Goal: Obtain resource: Obtain resource

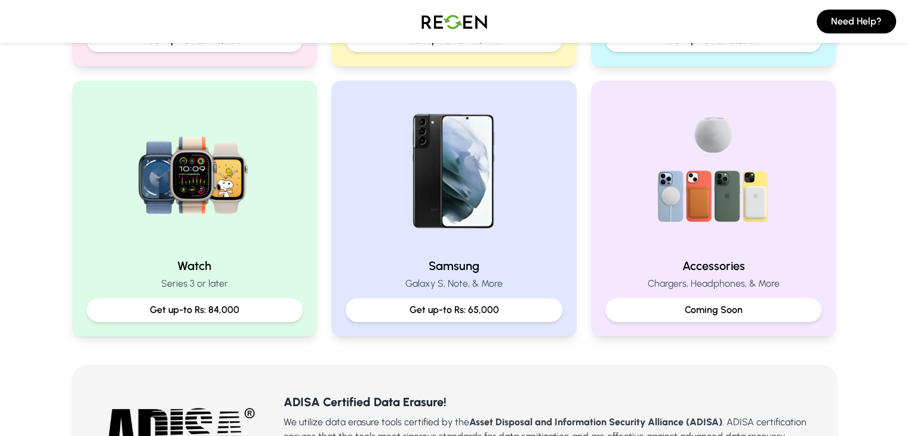
scroll to position [597, 0]
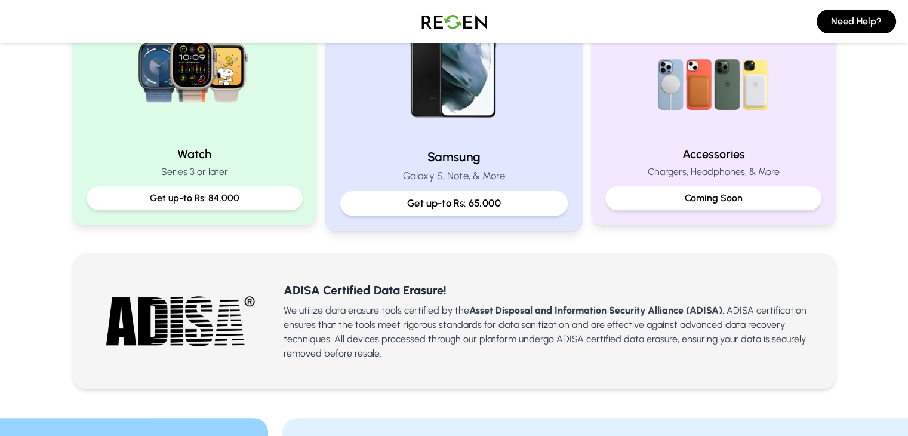
click at [456, 206] on p "Get up-to Rs: 65,000" at bounding box center [454, 203] width 207 height 15
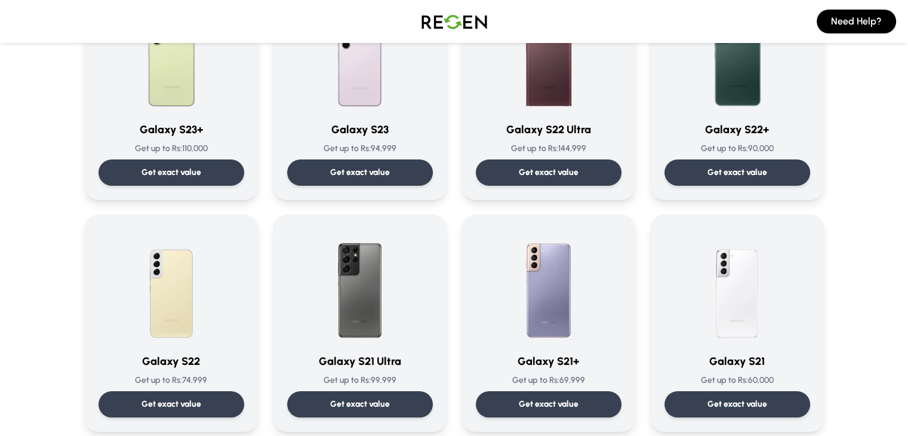
scroll to position [478, 0]
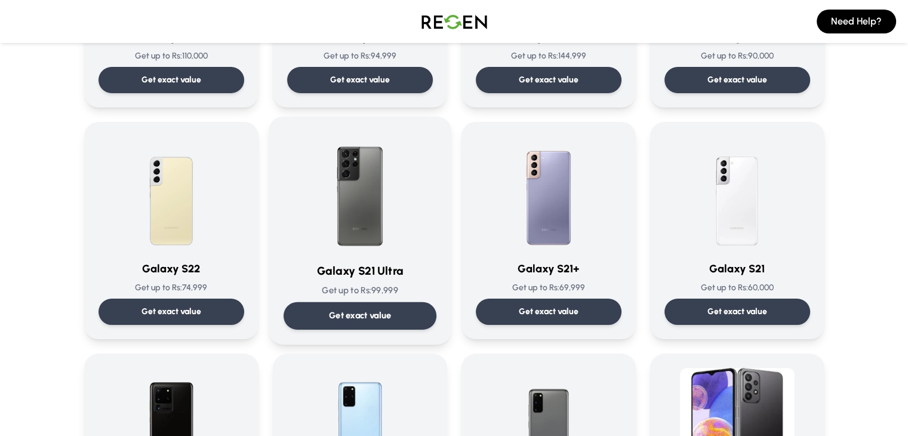
click at [354, 320] on p "Get exact value" at bounding box center [359, 315] width 63 height 13
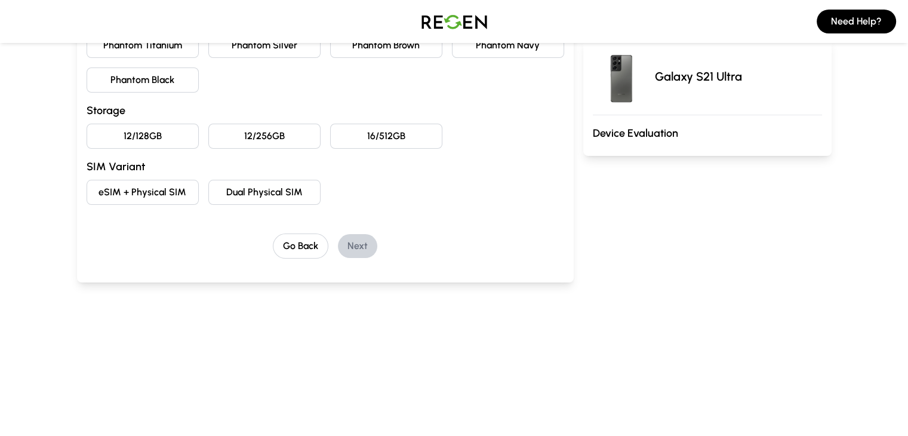
scroll to position [179, 0]
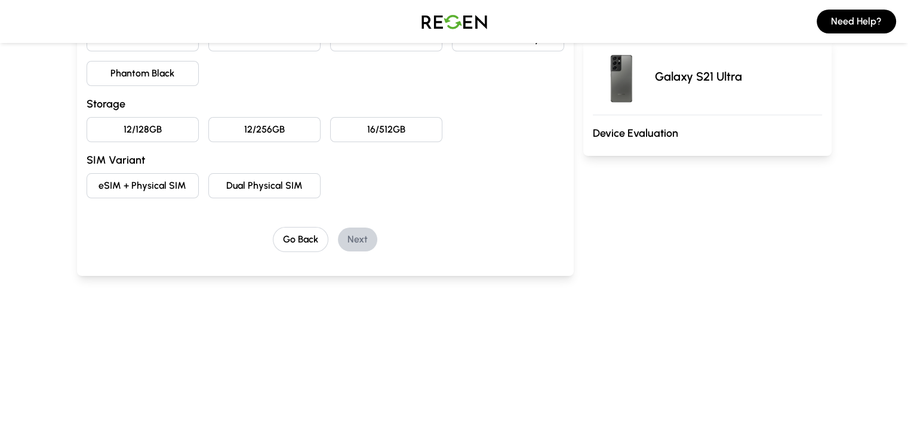
click at [266, 191] on button "Dual Physical SIM" at bounding box center [264, 185] width 112 height 25
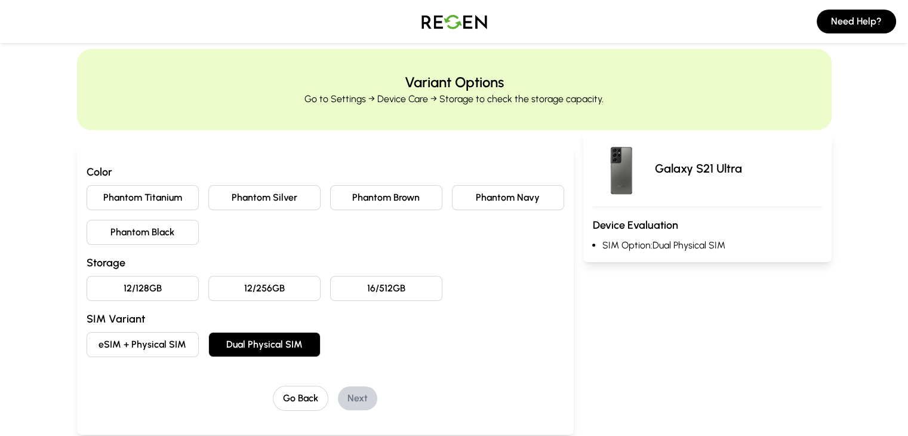
scroll to position [0, 0]
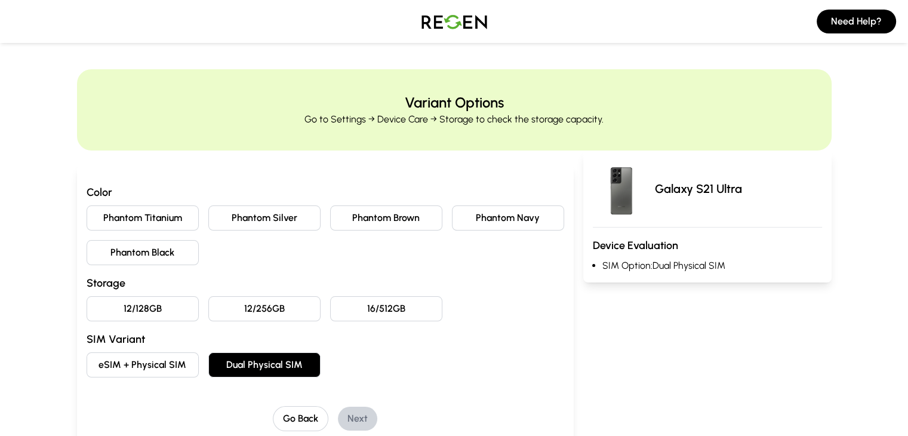
click at [486, 222] on button "Phantom Navy" at bounding box center [508, 217] width 112 height 25
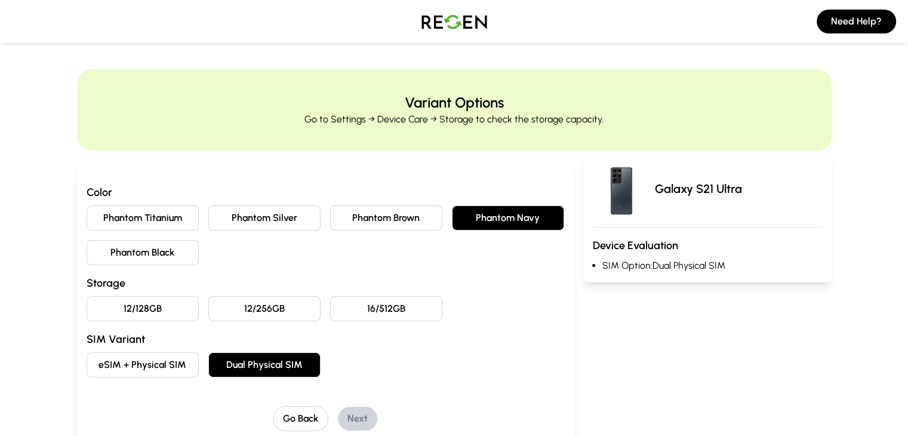
click at [387, 225] on button "Phantom Brown" at bounding box center [386, 217] width 112 height 25
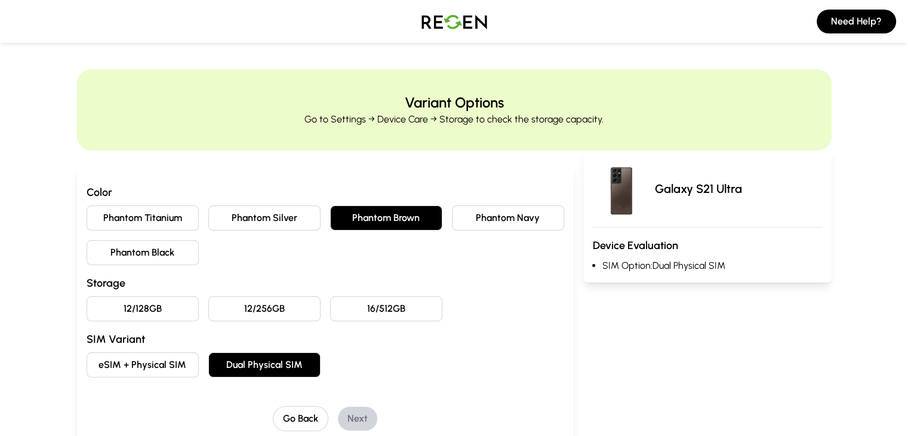
click at [208, 220] on button "Phantom Silver" at bounding box center [264, 217] width 112 height 25
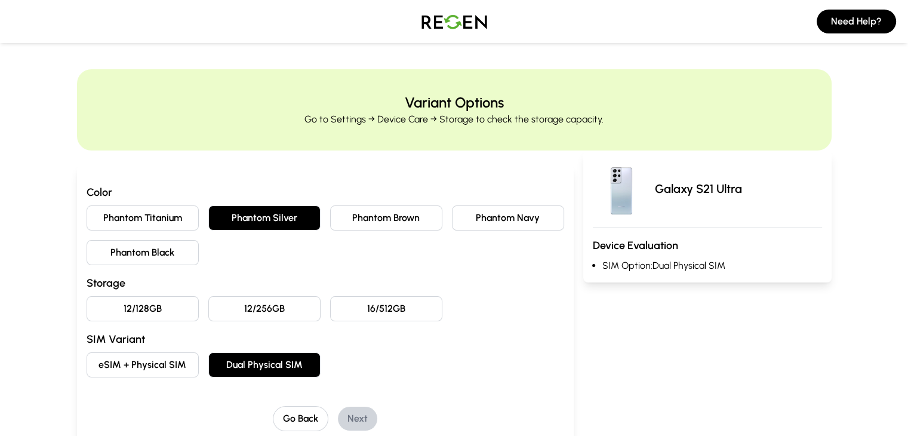
click at [87, 253] on button "Phantom Black" at bounding box center [143, 252] width 112 height 25
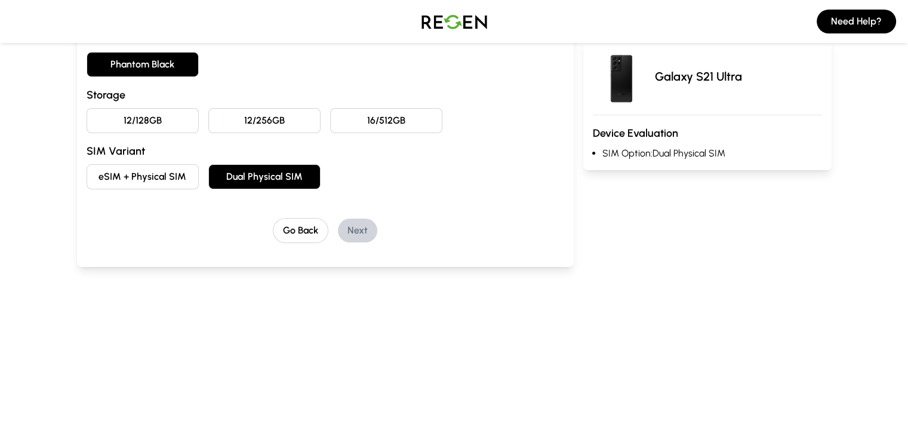
scroll to position [119, 0]
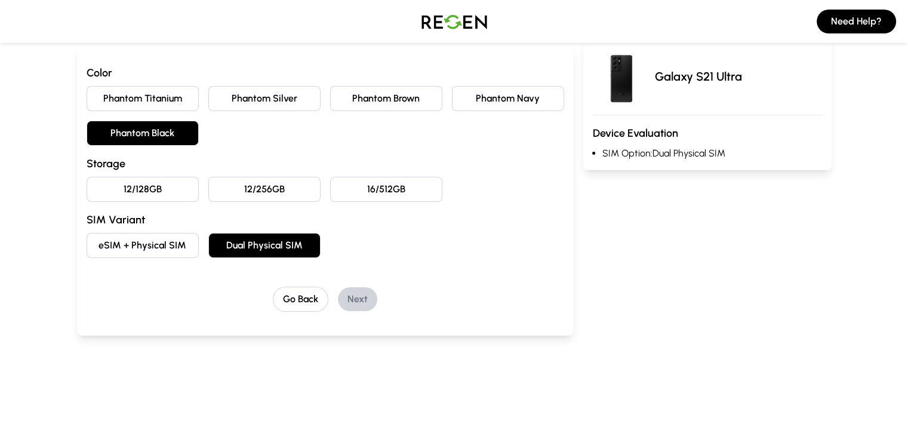
click at [392, 189] on button "16/512GB" at bounding box center [386, 189] width 112 height 25
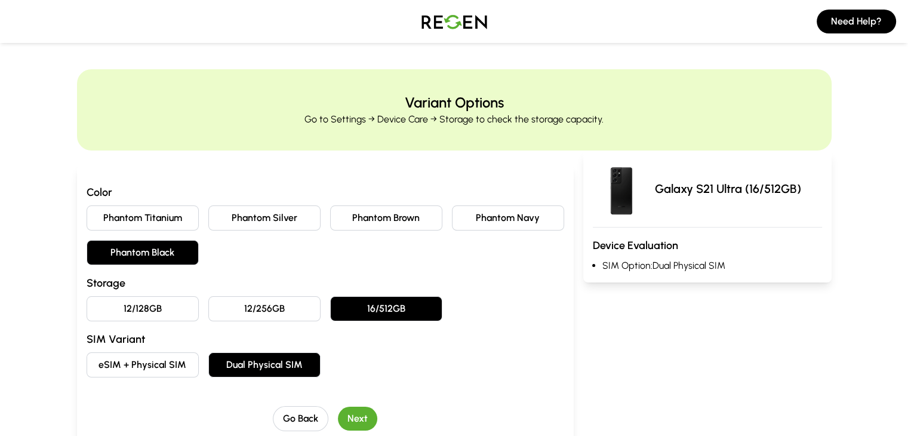
scroll to position [0, 0]
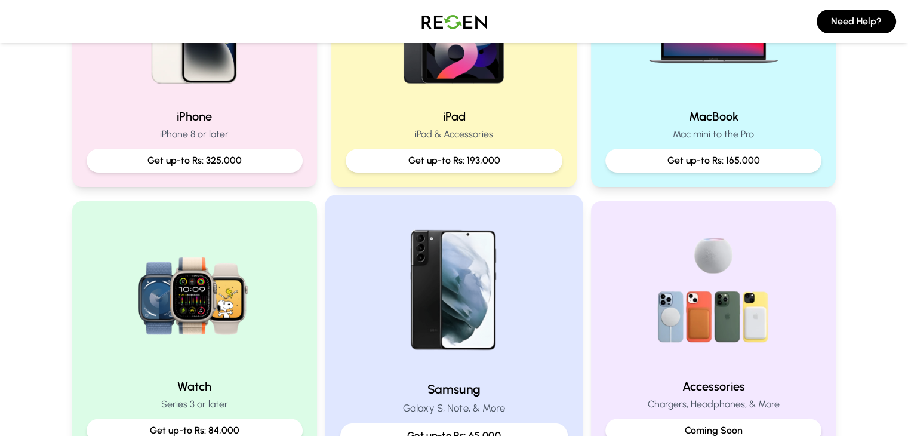
scroll to position [358, 0]
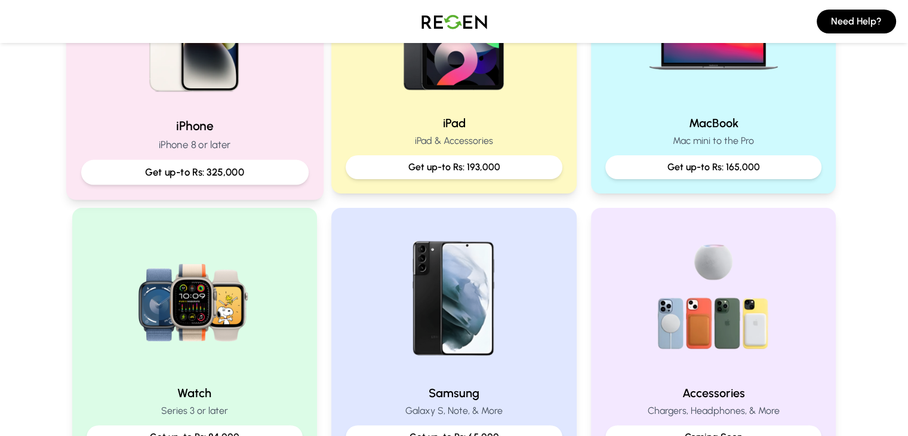
click at [232, 155] on div "iPhone iPhone 8 or later Get up-to Rs: 325,000" at bounding box center [195, 150] width 228 height 67
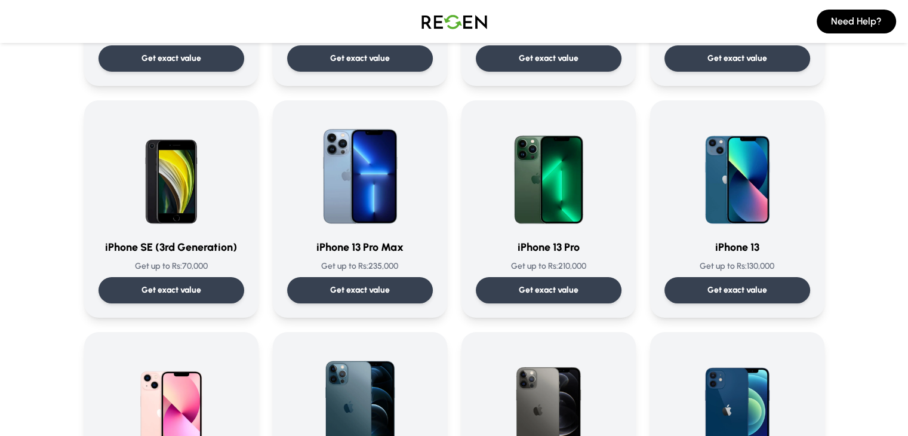
scroll to position [657, 0]
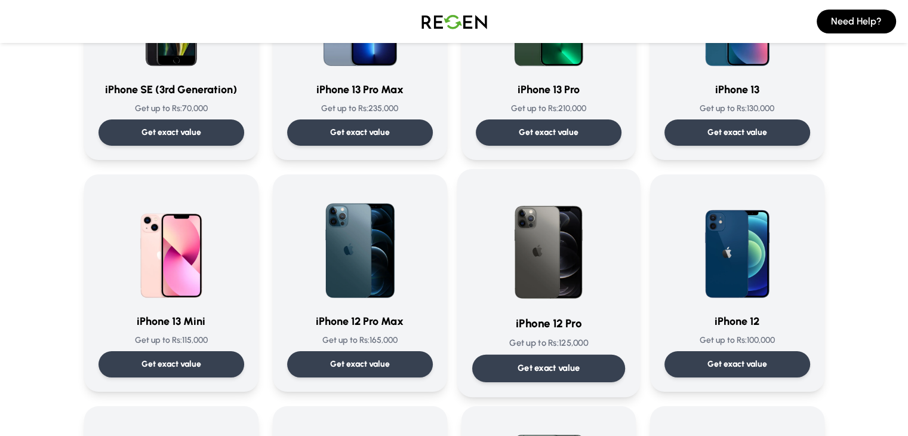
click at [505, 368] on div "Get exact value" at bounding box center [548, 368] width 153 height 27
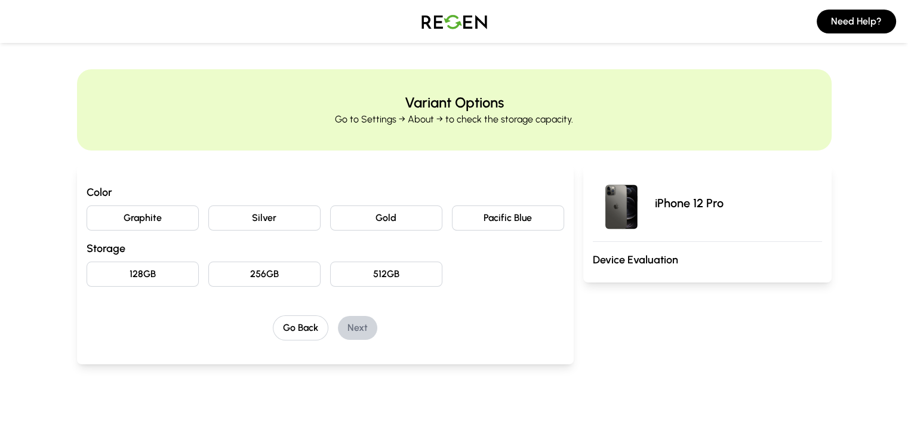
click at [102, 214] on button "Graphite" at bounding box center [143, 217] width 112 height 25
click at [100, 273] on button "128GB" at bounding box center [143, 274] width 112 height 25
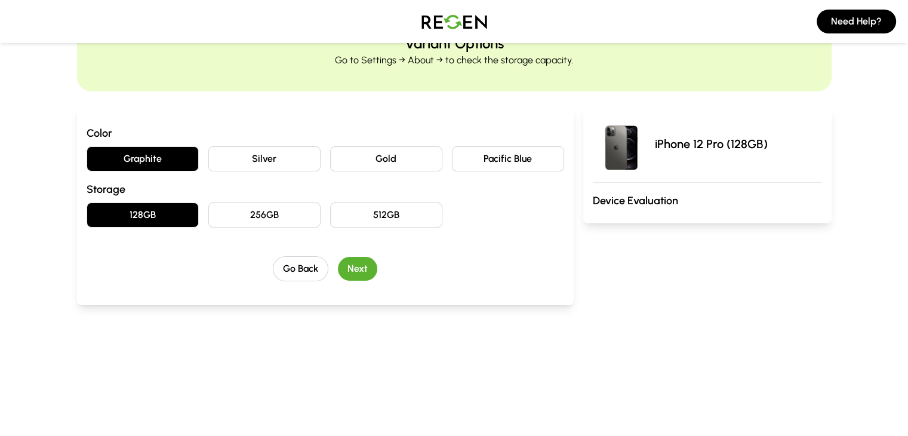
scroll to position [60, 0]
click at [338, 279] on button "Next" at bounding box center [357, 268] width 39 height 24
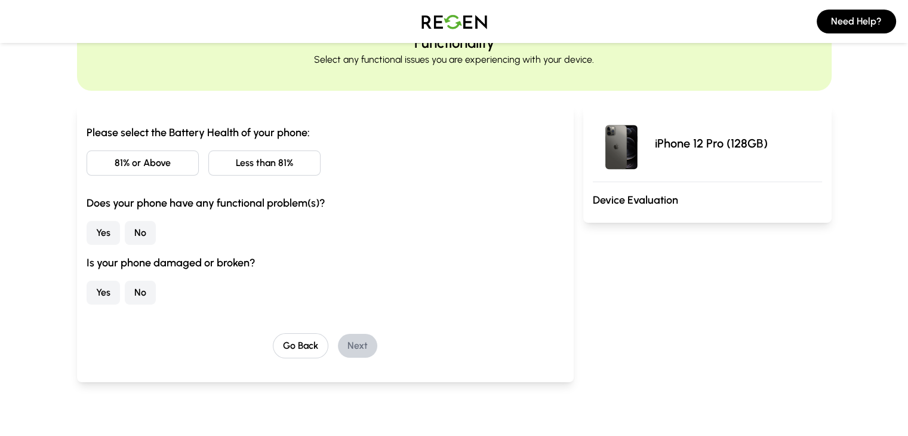
click at [119, 165] on button "81% or Above" at bounding box center [143, 162] width 112 height 25
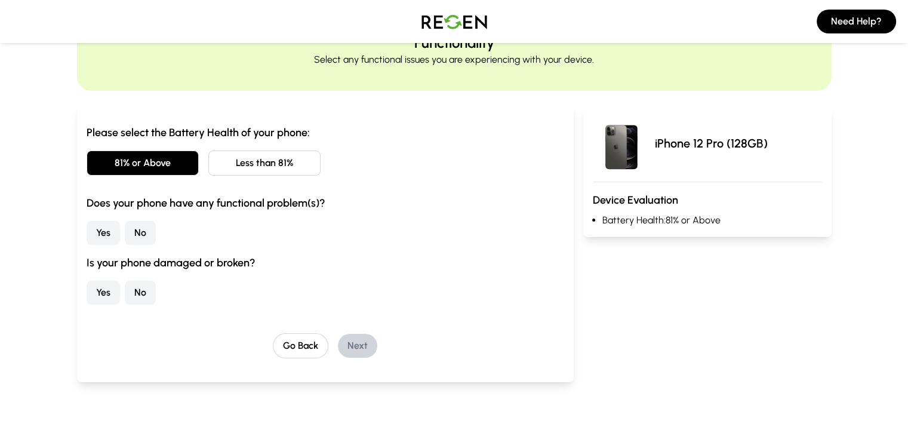
click at [125, 236] on button "No" at bounding box center [140, 233] width 31 height 24
click at [125, 294] on button "No" at bounding box center [140, 293] width 31 height 24
click at [338, 349] on button "Next" at bounding box center [357, 346] width 39 height 24
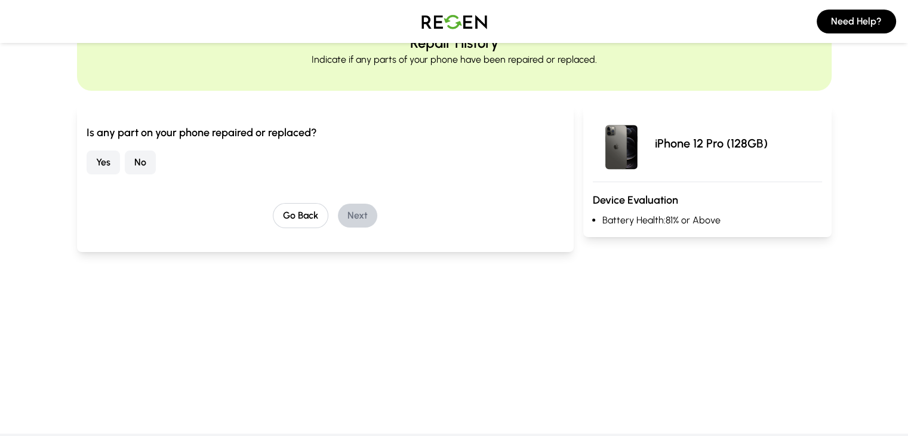
drag, startPoint x: 59, startPoint y: 170, endPoint x: 93, endPoint y: 174, distance: 35.0
click at [125, 170] on button "No" at bounding box center [140, 162] width 31 height 24
click at [344, 213] on button "Next" at bounding box center [357, 216] width 39 height 24
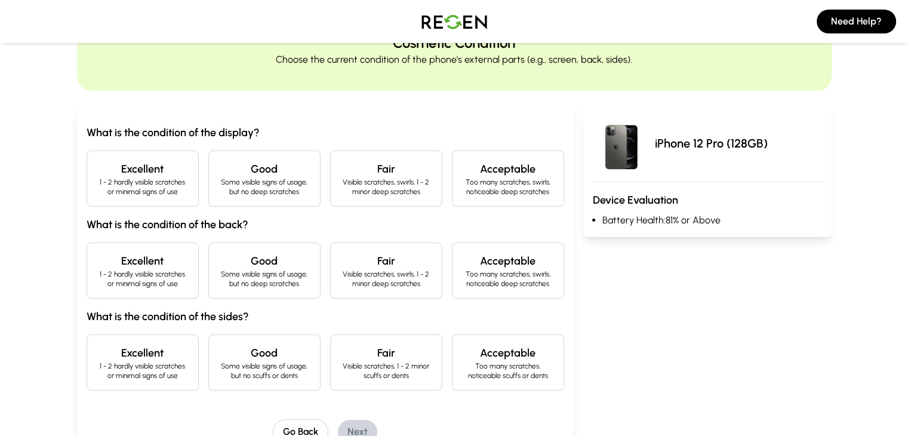
click at [97, 185] on p "1 - 2 hardly visible scratches or minimal signs of use" at bounding box center [143, 186] width 92 height 19
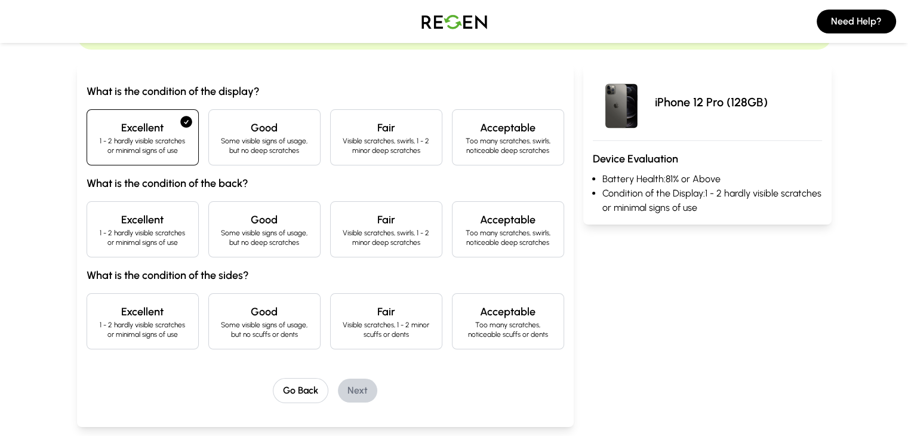
scroll to position [119, 0]
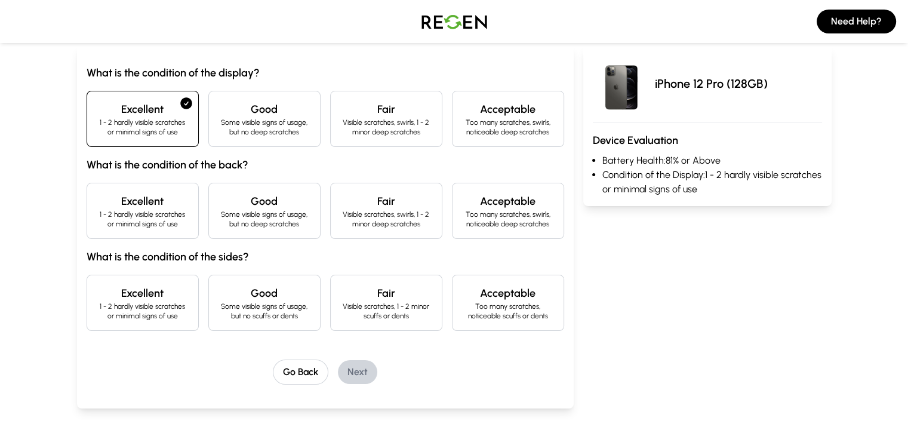
click at [97, 225] on p "1 - 2 hardly visible scratches or minimal signs of use" at bounding box center [143, 219] width 92 height 19
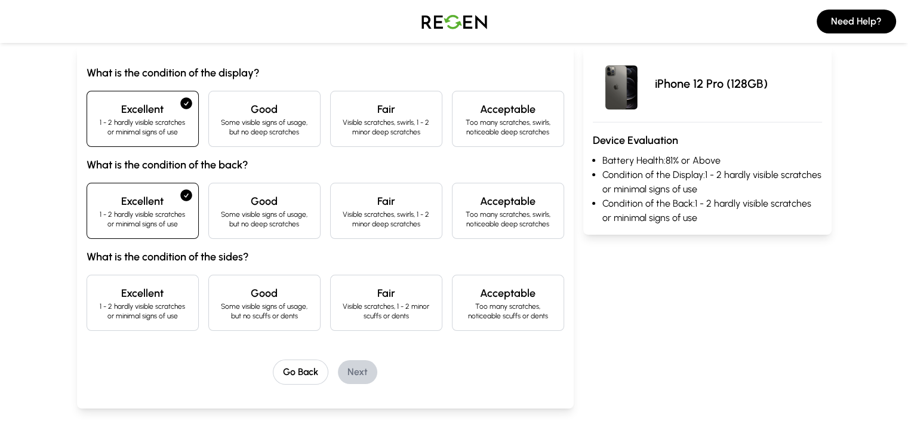
click at [124, 311] on p "1 - 2 hardly visible scratches or minimal signs of use" at bounding box center [143, 311] width 92 height 19
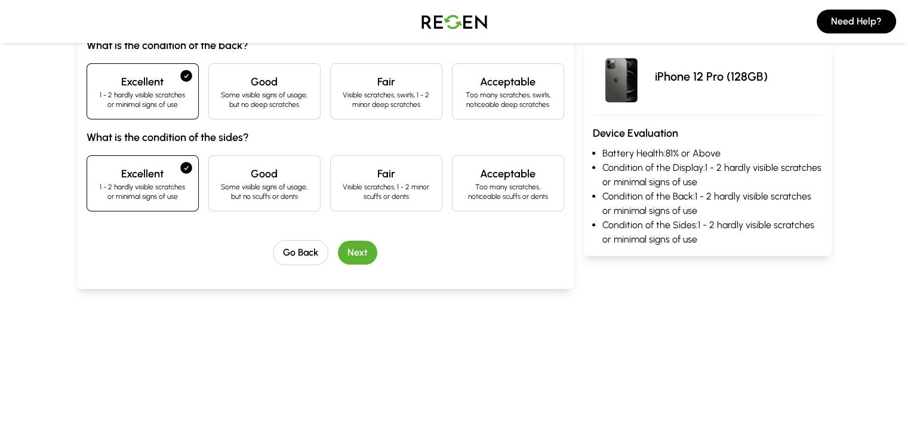
click at [338, 251] on button "Next" at bounding box center [357, 253] width 39 height 24
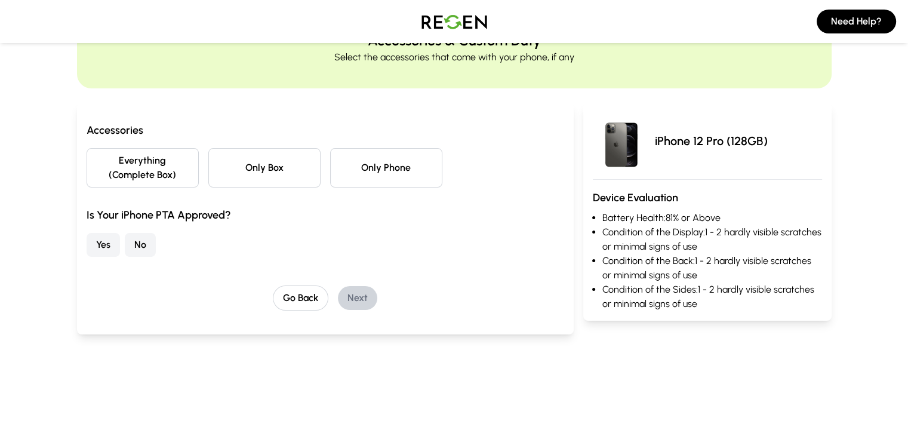
scroll to position [33, 0]
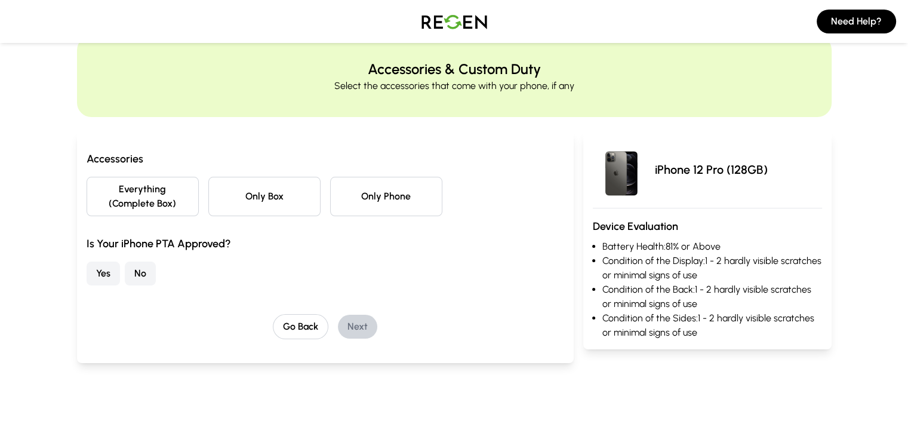
click at [366, 195] on button "Only Phone" at bounding box center [386, 196] width 112 height 39
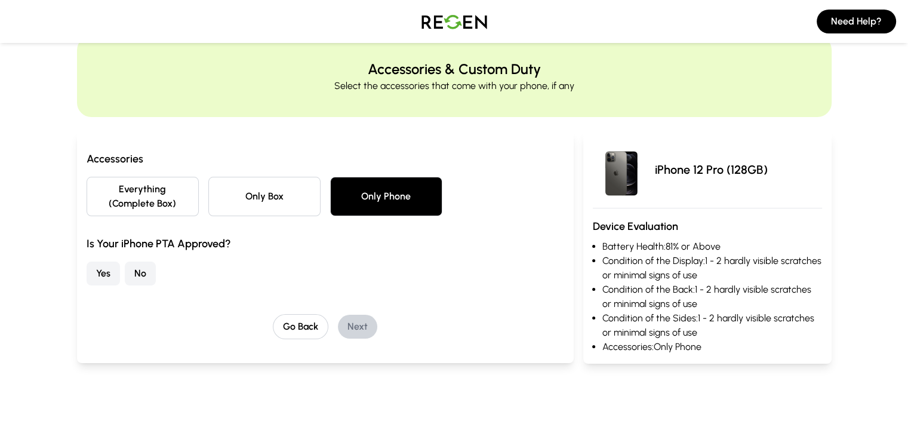
click at [125, 263] on button "No" at bounding box center [140, 274] width 31 height 24
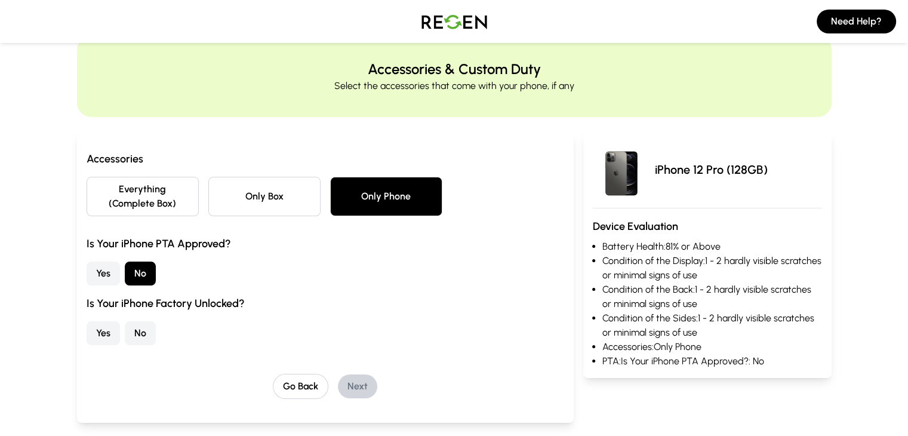
click at [87, 323] on button "Yes" at bounding box center [103, 333] width 33 height 24
click at [338, 374] on button "Next" at bounding box center [357, 386] width 39 height 24
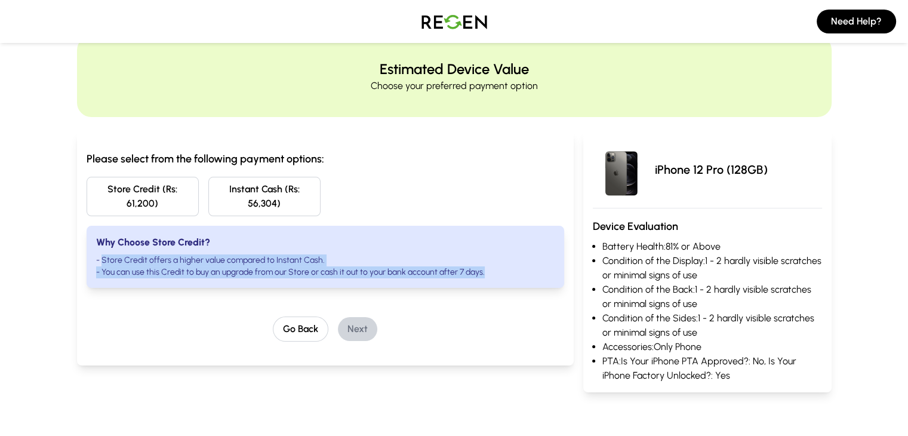
drag, startPoint x: 31, startPoint y: 242, endPoint x: 495, endPoint y: 256, distance: 464.2
click at [495, 256] on ul "- Store Credit offers a higher value compared to Instant Cash. - You can use th…" at bounding box center [325, 266] width 459 height 24
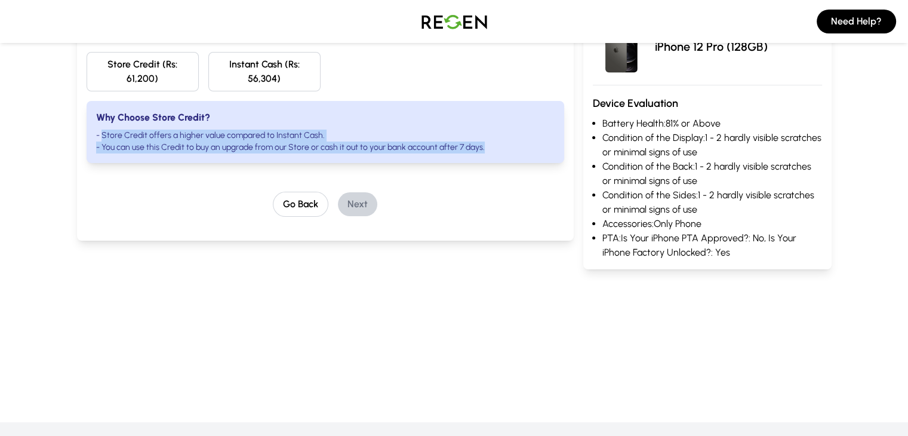
scroll to position [179, 0]
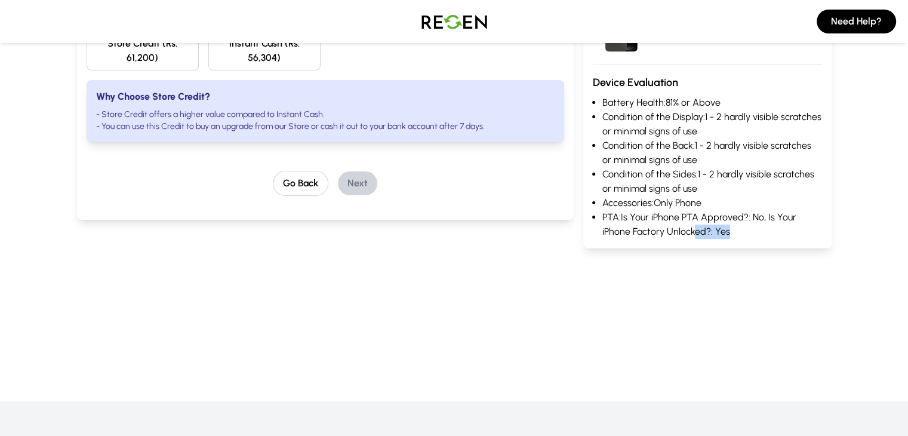
drag, startPoint x: 694, startPoint y: 229, endPoint x: 628, endPoint y: 236, distance: 66.0
click at [654, 229] on li "PTA: Is Your iPhone PTA Approved?: No, Is Your iPhone Factory Unlocked?: Yes" at bounding box center [713, 224] width 220 height 29
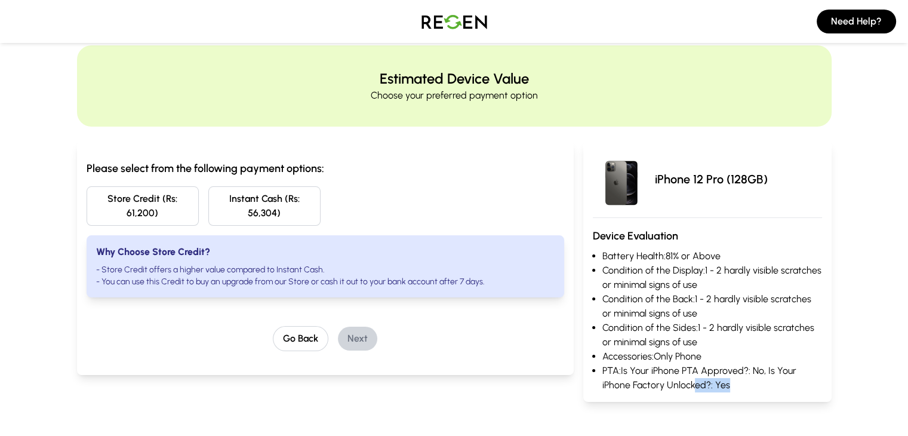
scroll to position [0, 0]
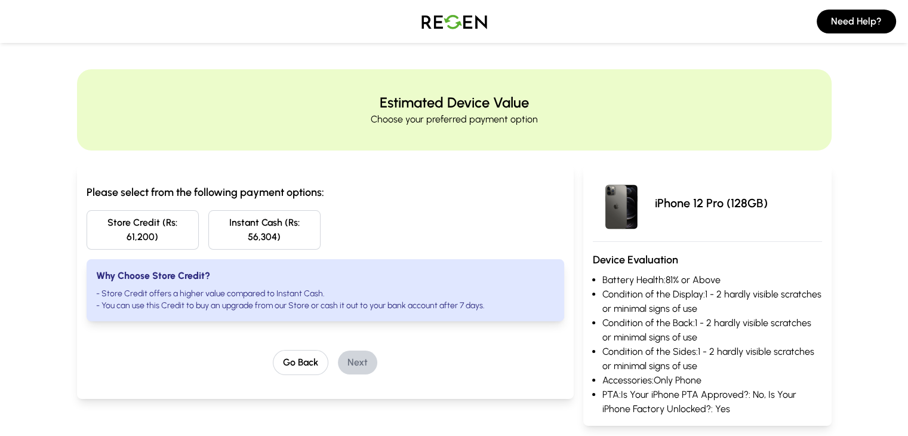
click at [14, 59] on main "Estimated Device Value Choose your preferred payment option Please select from …" at bounding box center [454, 248] width 908 height 473
